Goal: Information Seeking & Learning: Learn about a topic

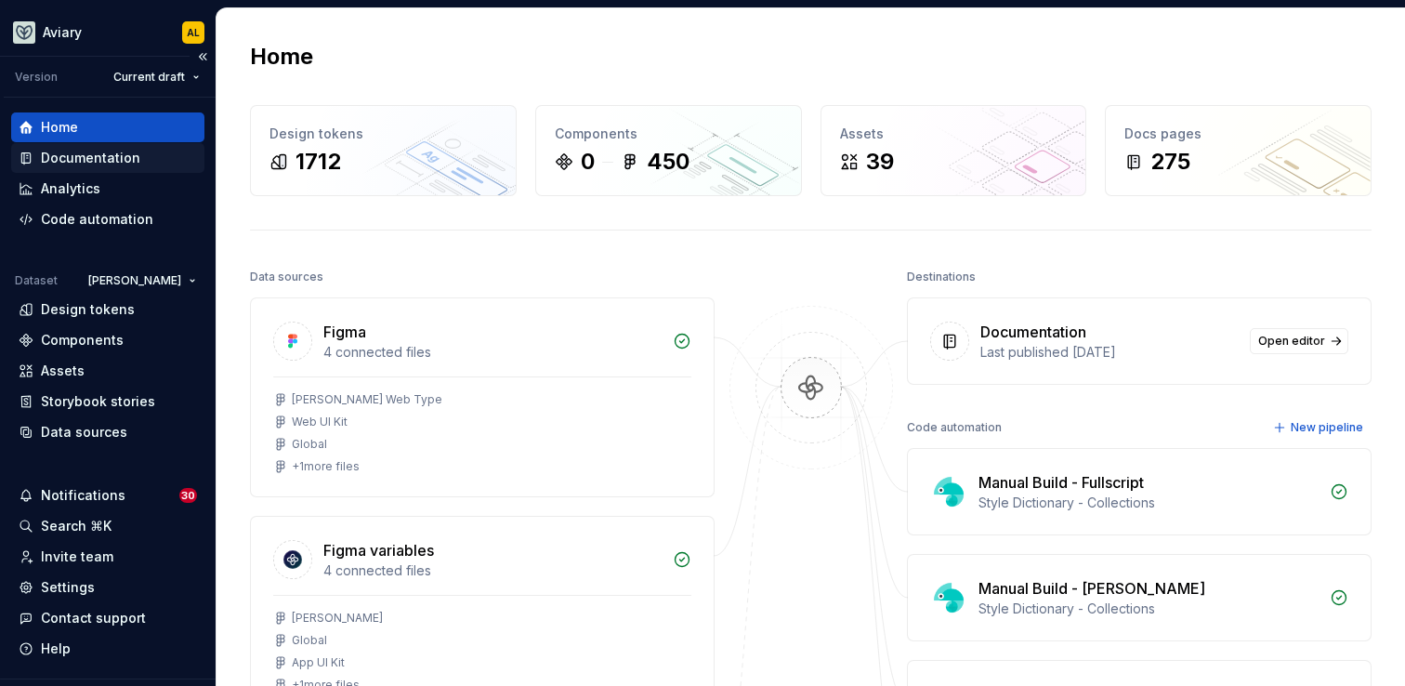
click at [138, 158] on div "Documentation" at bounding box center [108, 158] width 178 height 19
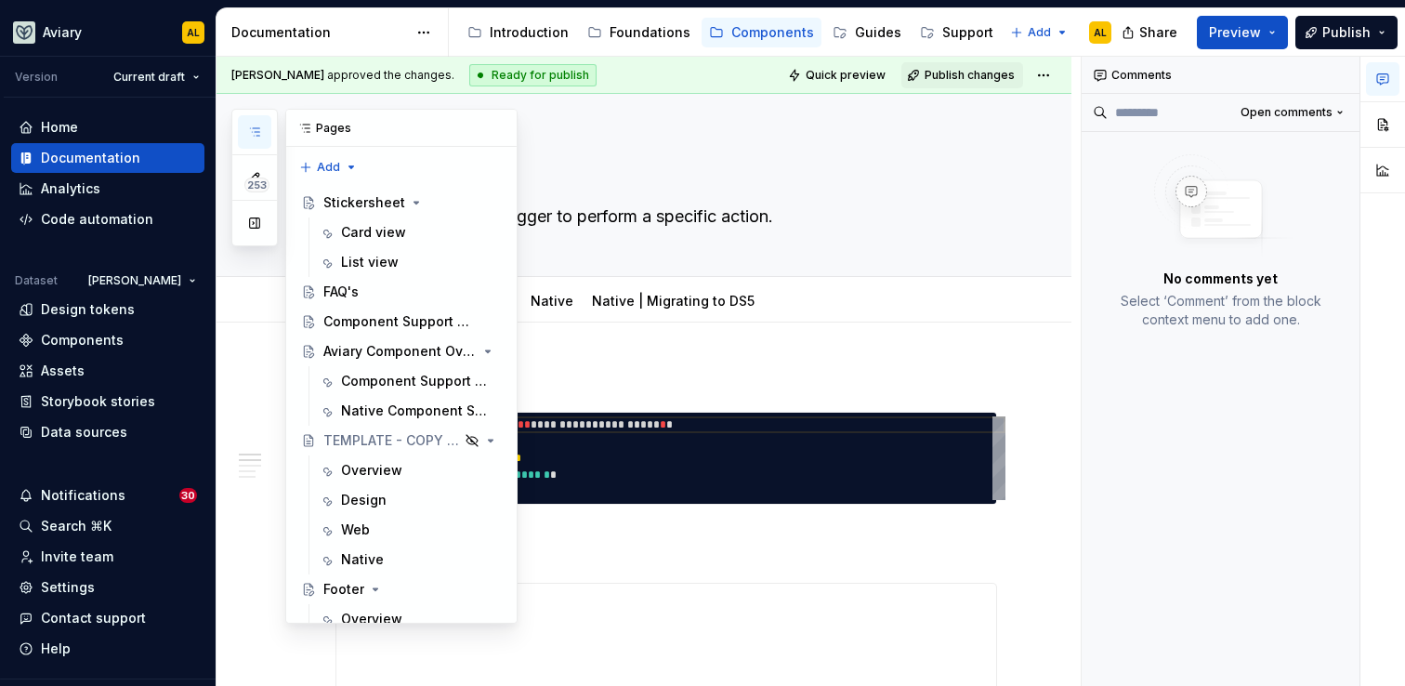
click at [256, 125] on icon "button" at bounding box center [254, 132] width 15 height 15
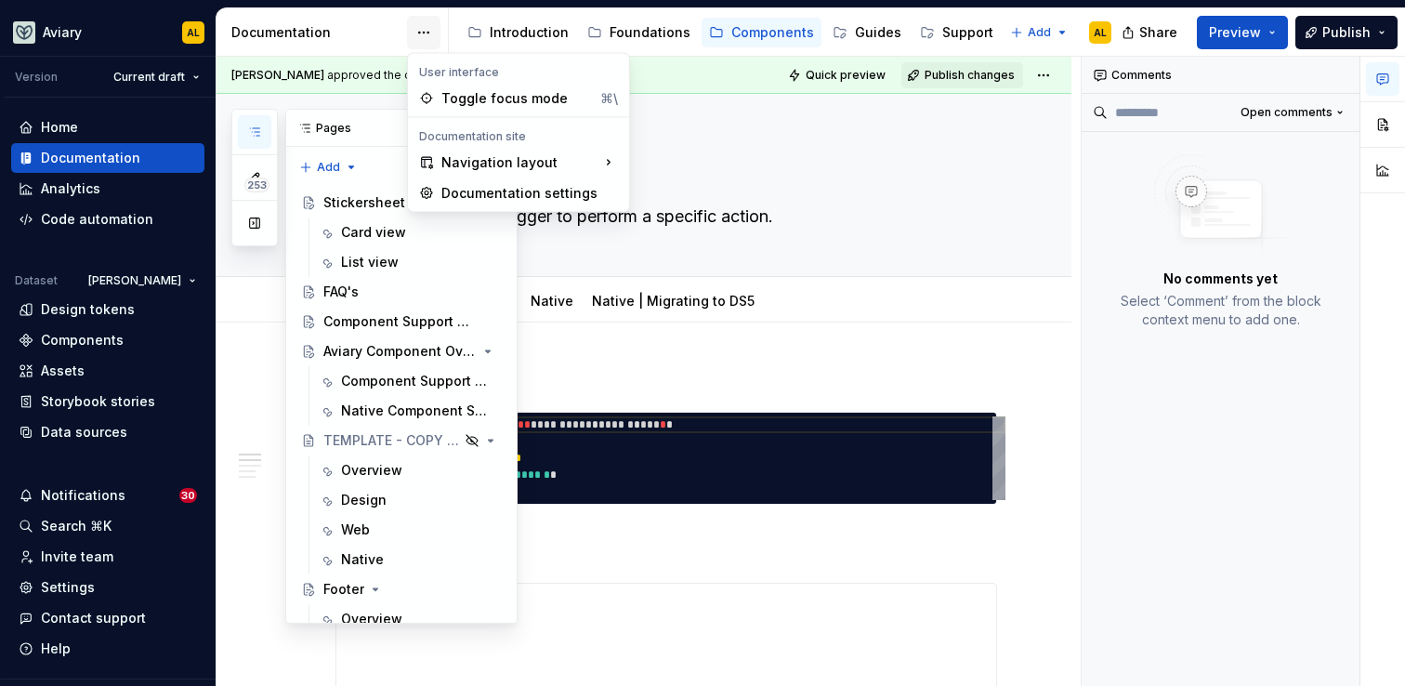
click at [418, 37] on html "Aviary AL Version Current draft Home Documentation Analytics Code automation Da…" at bounding box center [702, 343] width 1405 height 686
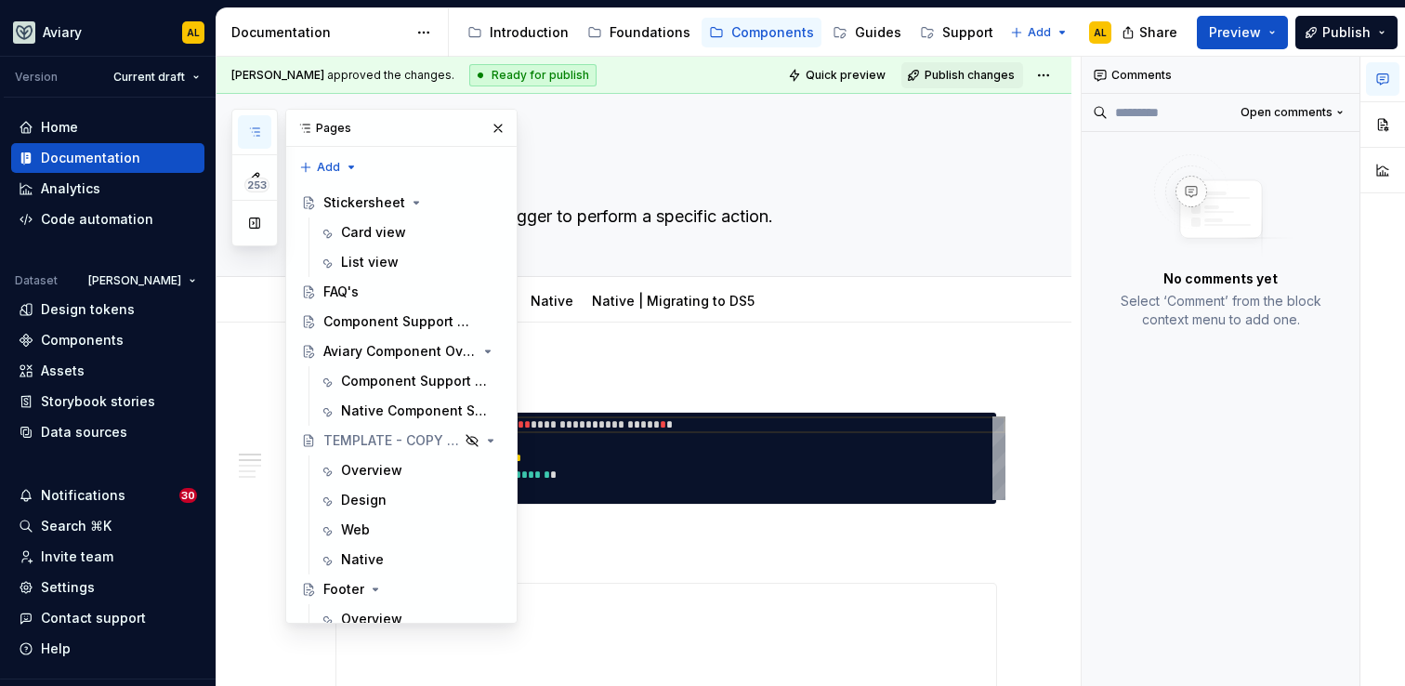
click at [418, 24] on html "Aviary AL Version Current draft Home Documentation Analytics Code automation Da…" at bounding box center [702, 343] width 1405 height 686
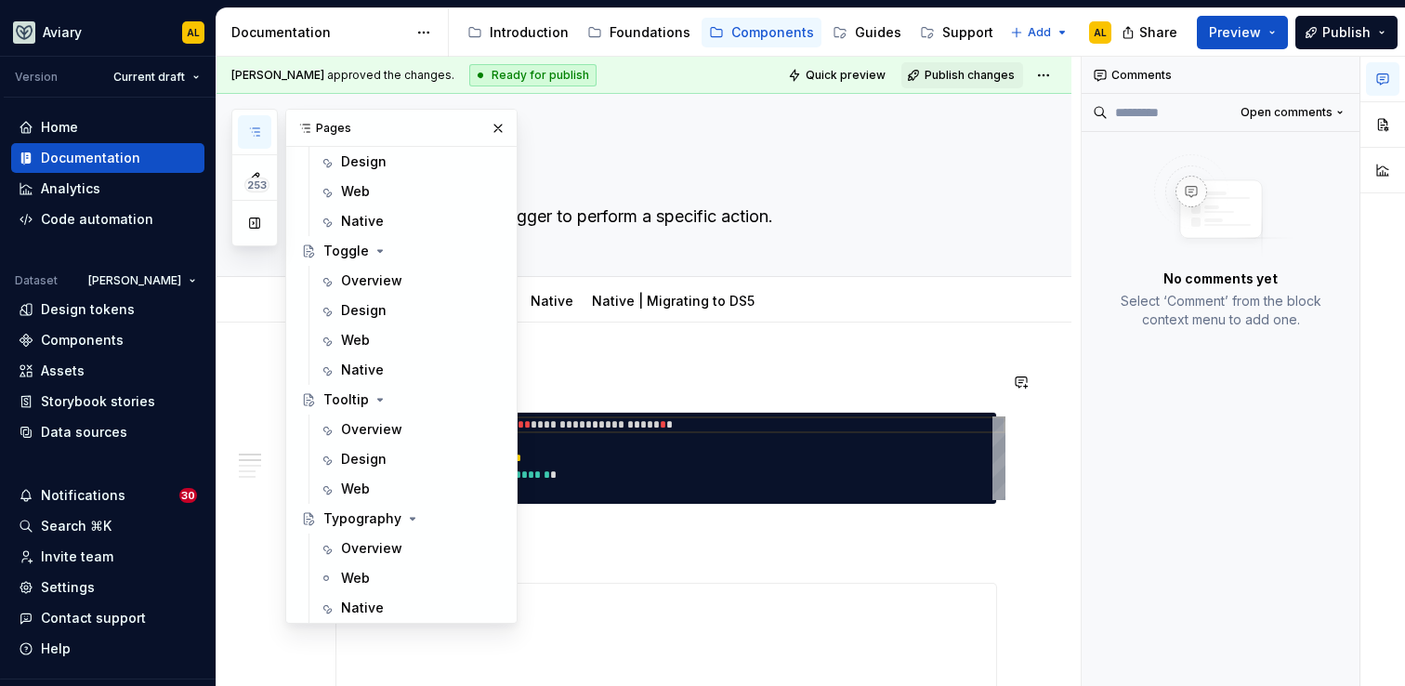
scroll to position [7032, 0]
click at [381, 339] on div "Web" at bounding box center [421, 338] width 161 height 26
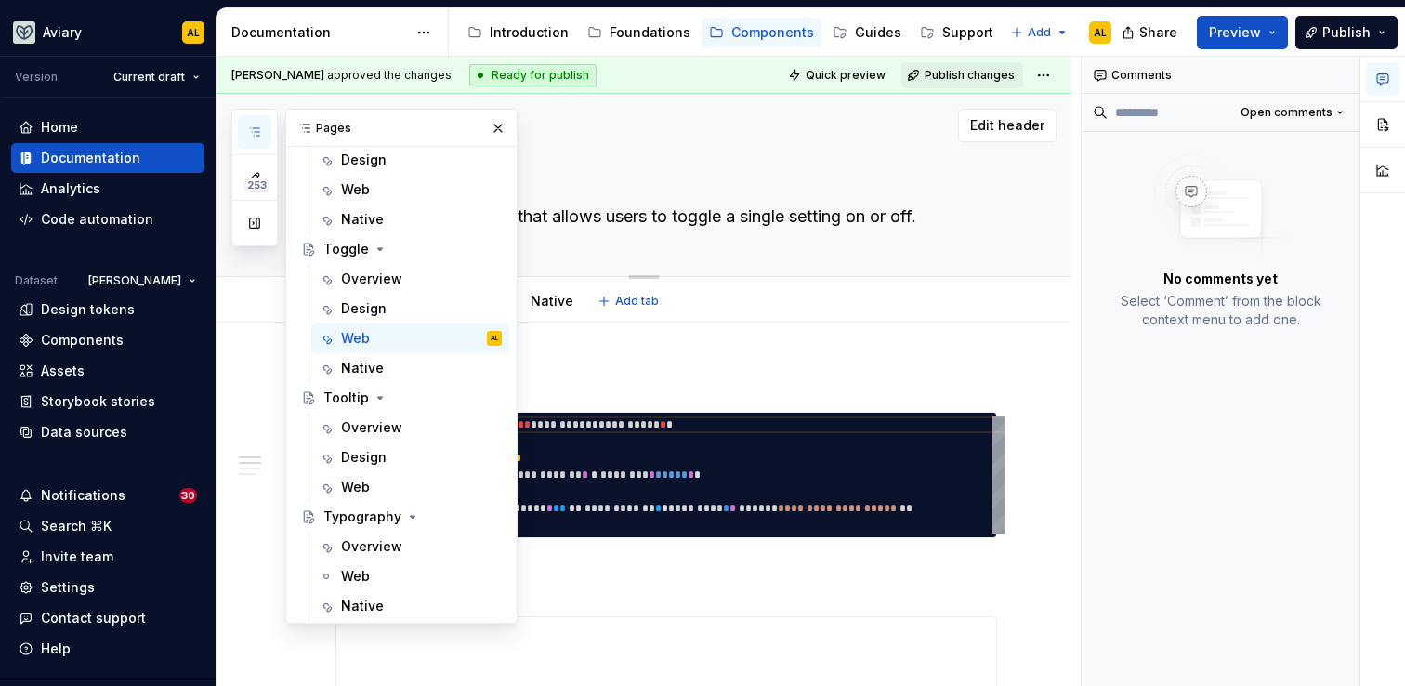
click at [609, 263] on div "Toggle A toggle is a UI control that allows users to toggle a single setting on…" at bounding box center [667, 185] width 662 height 182
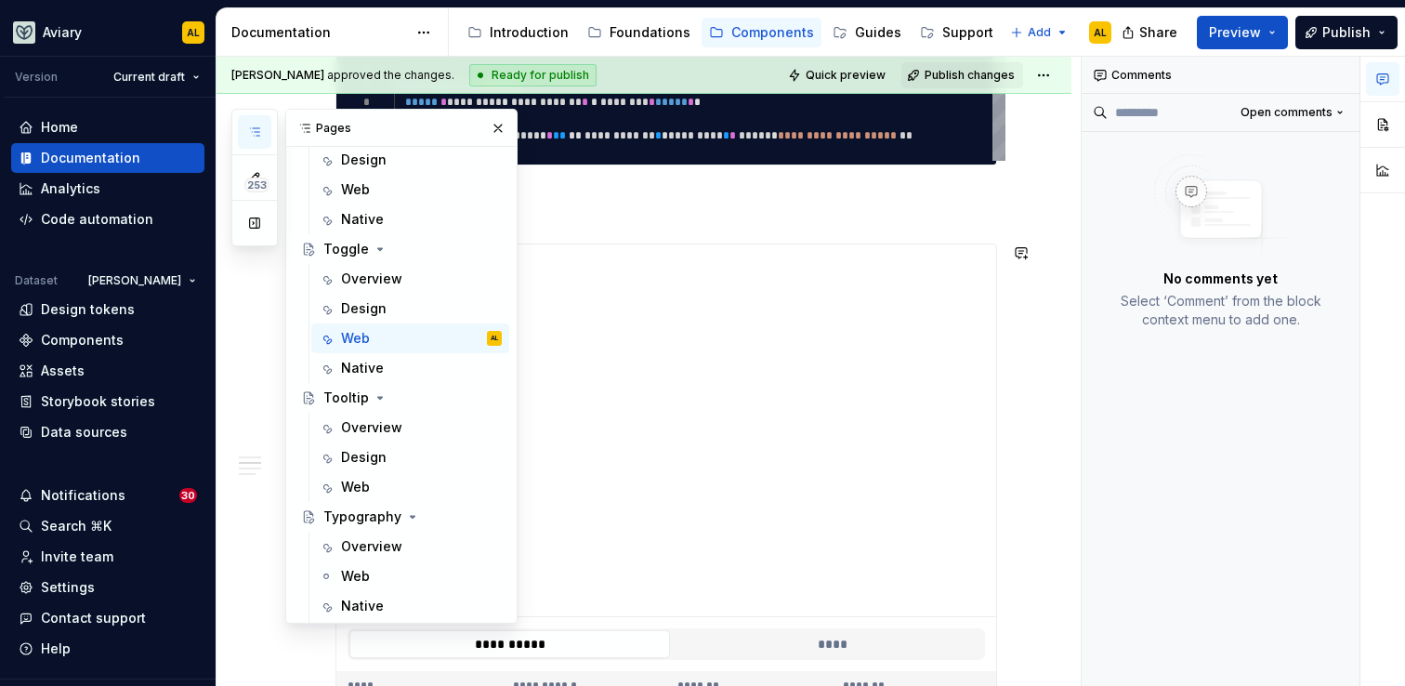
scroll to position [419, 0]
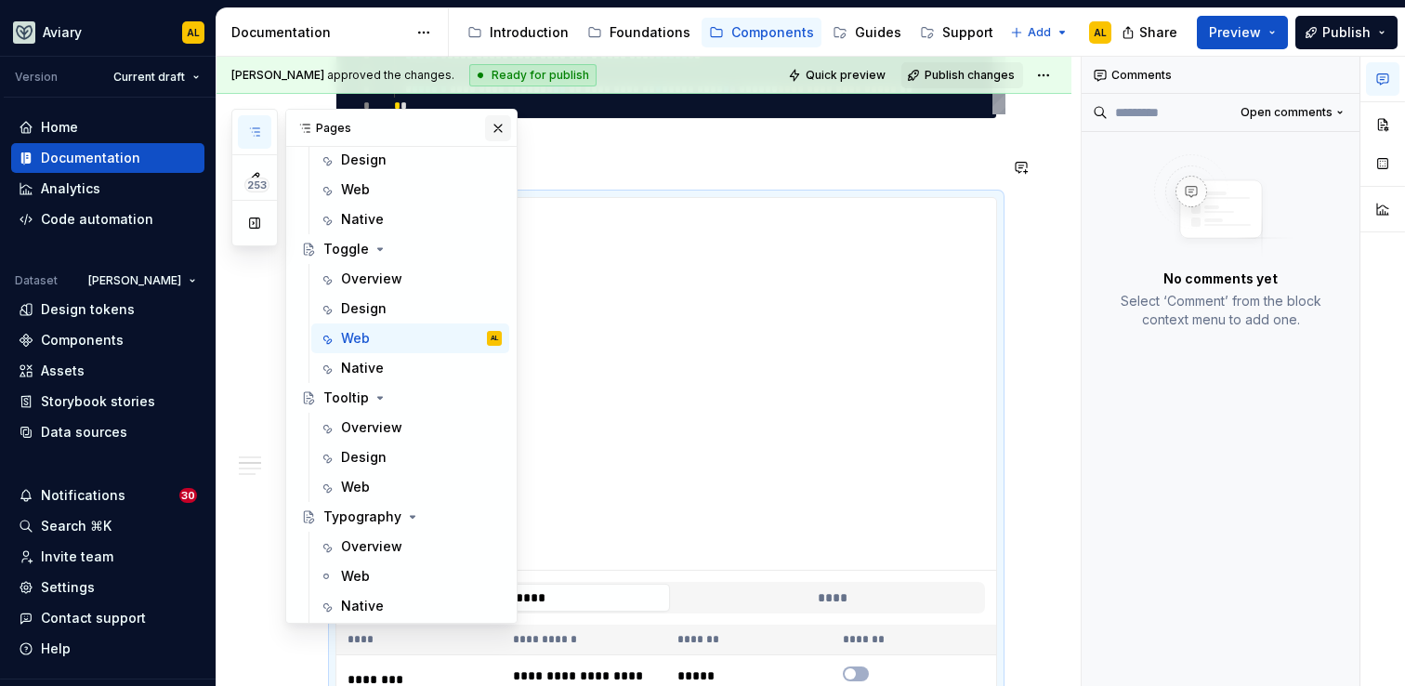
click at [496, 126] on button "button" at bounding box center [498, 128] width 26 height 26
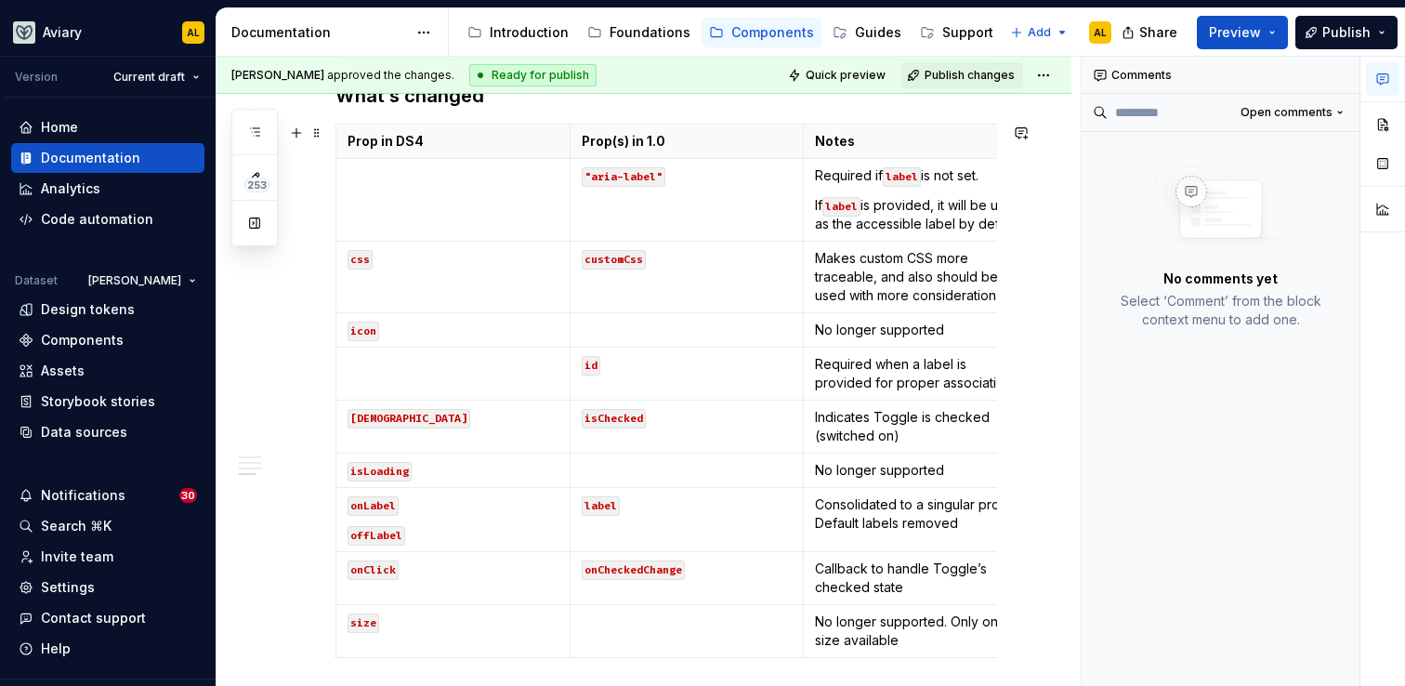
scroll to position [1425, 0]
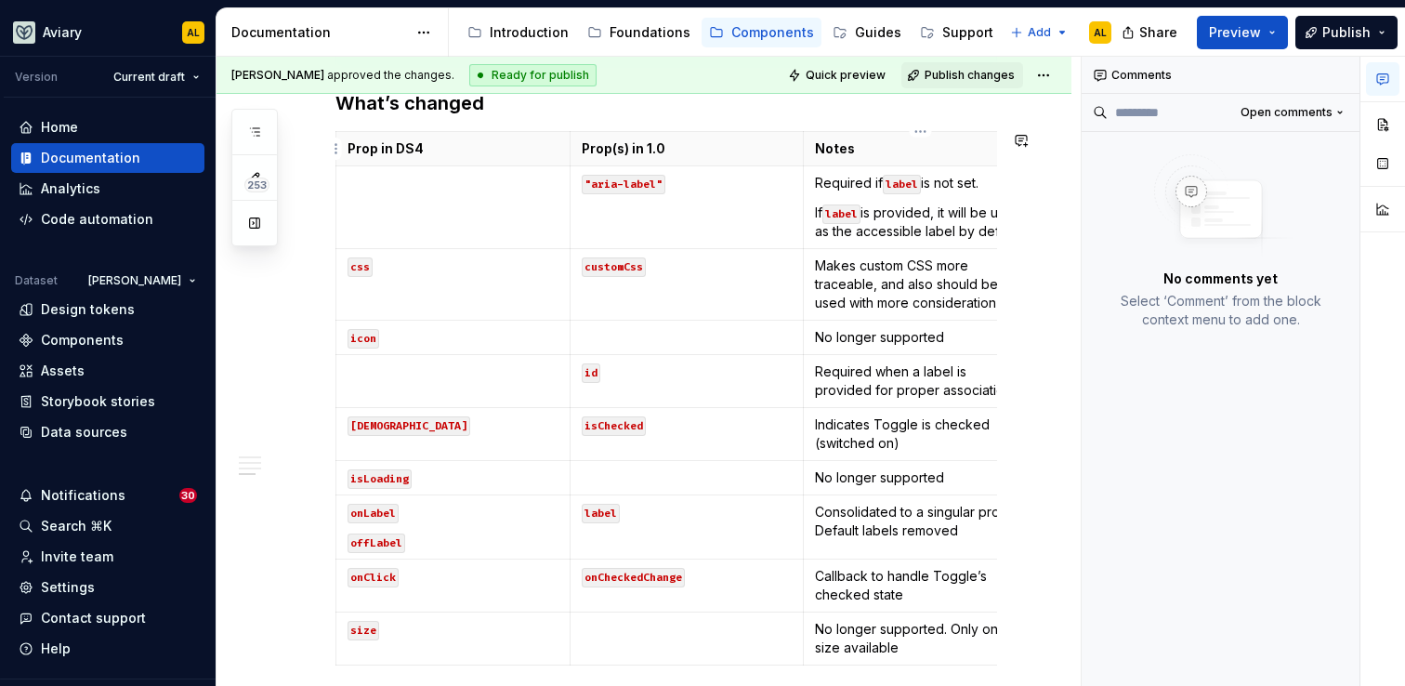
type textarea "*"
